Goal: Book appointment/travel/reservation

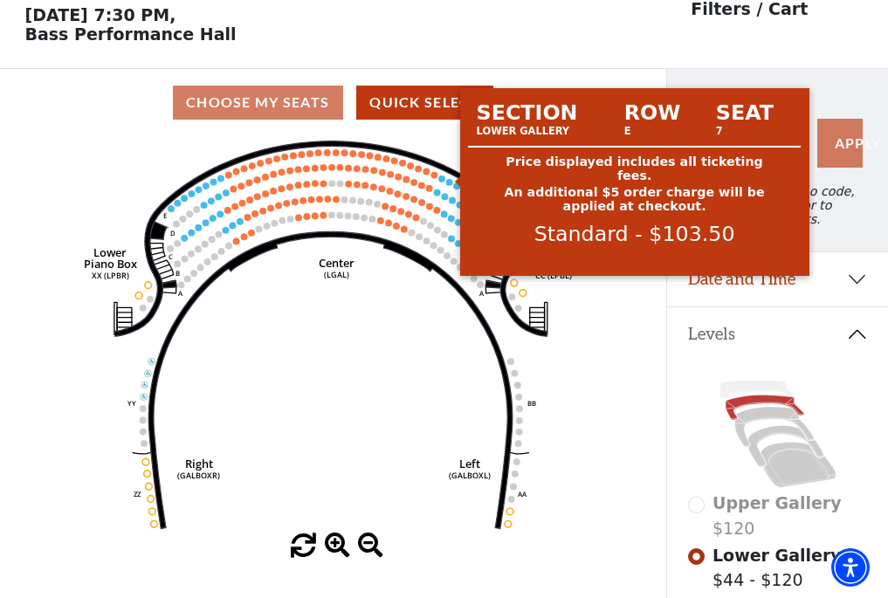
scroll to position [81, 0]
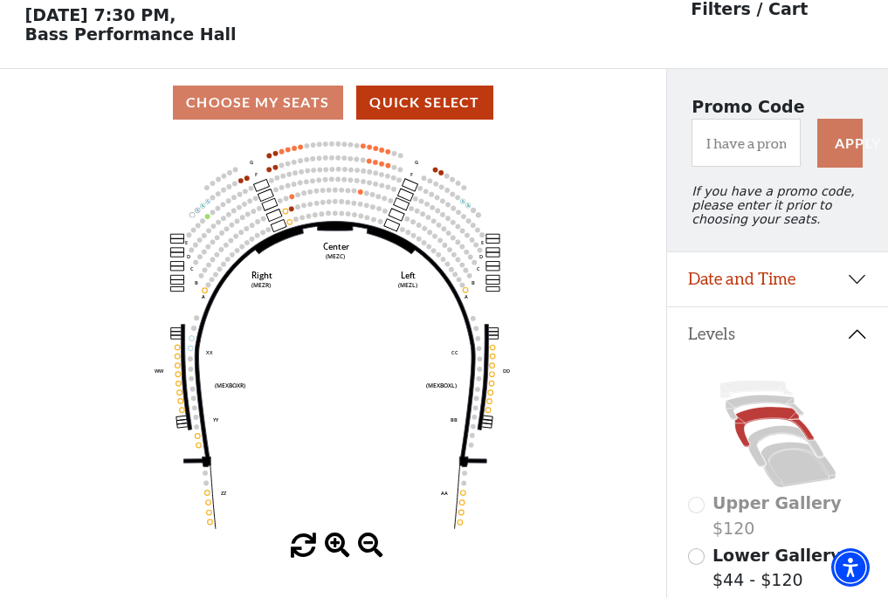
scroll to position [81, 0]
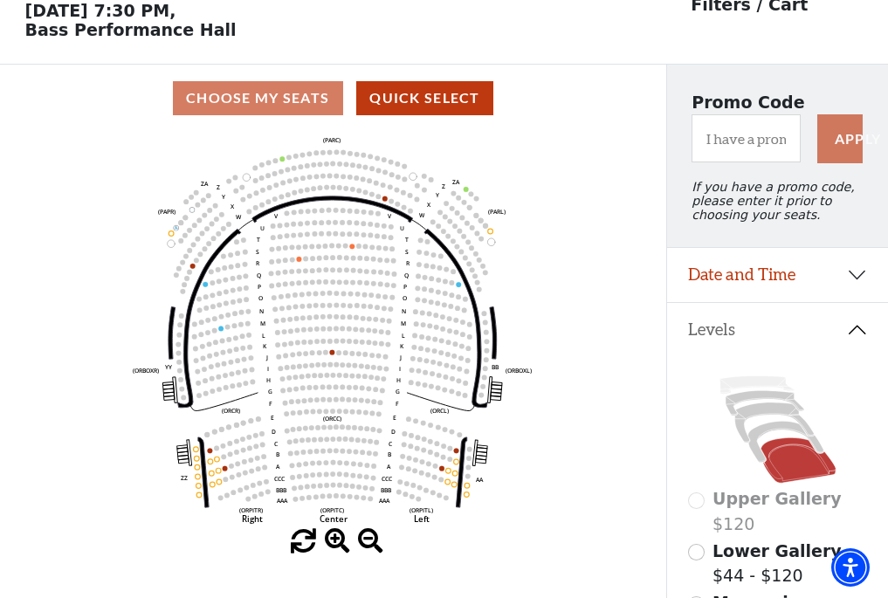
scroll to position [81, 0]
